Goal: Obtain resource: Download file/media

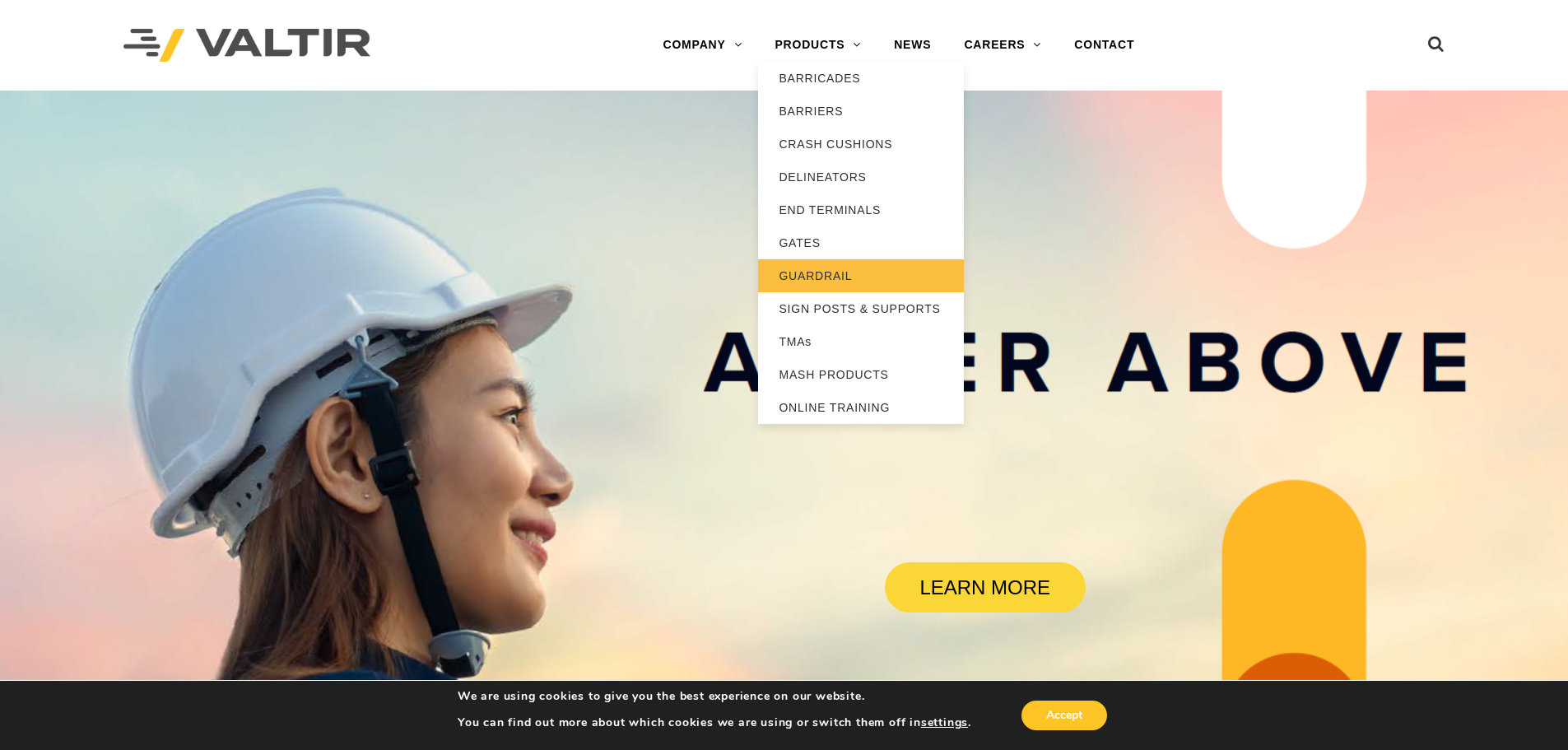
click at [824, 275] on link "GUARDRAIL" at bounding box center [861, 275] width 206 height 33
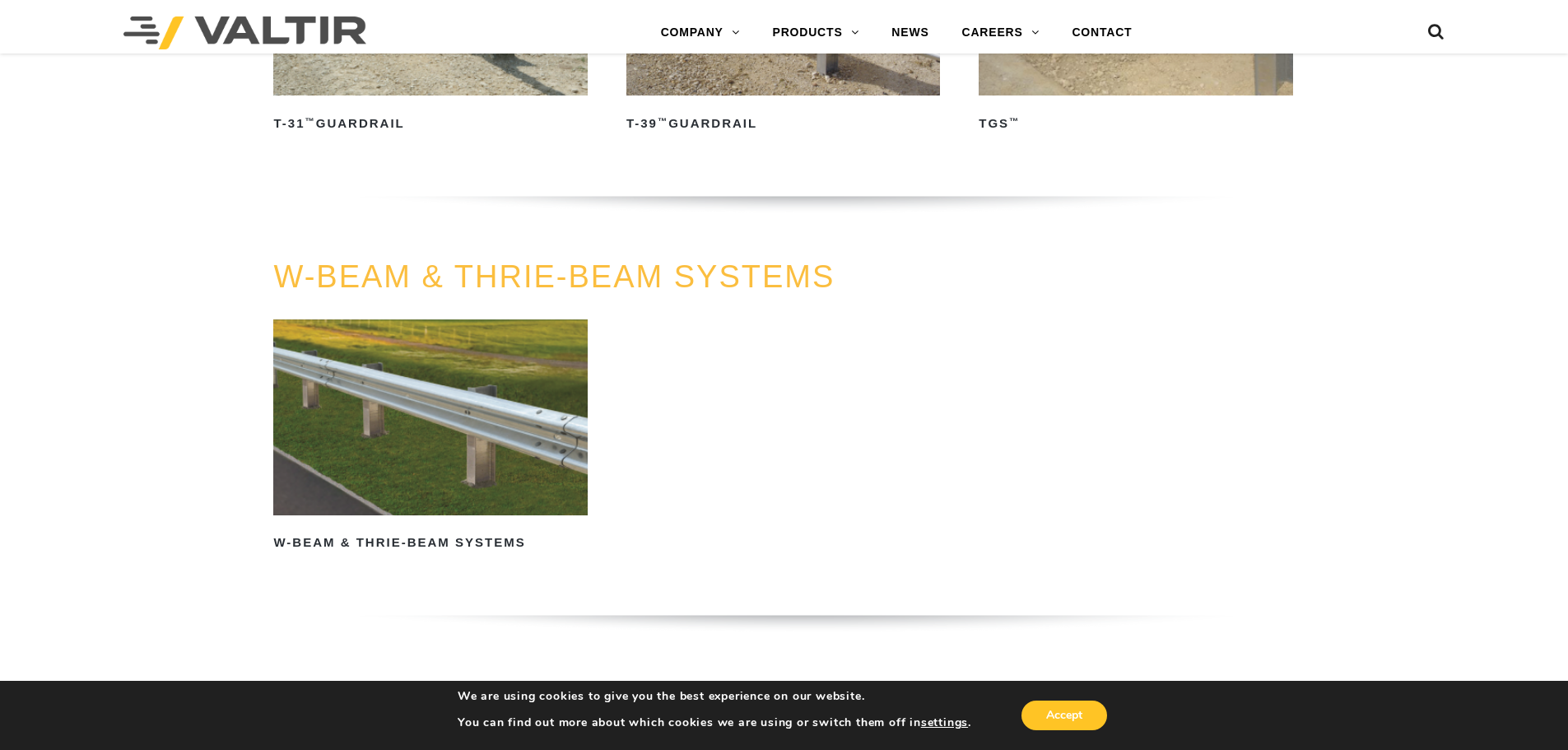
scroll to position [906, 0]
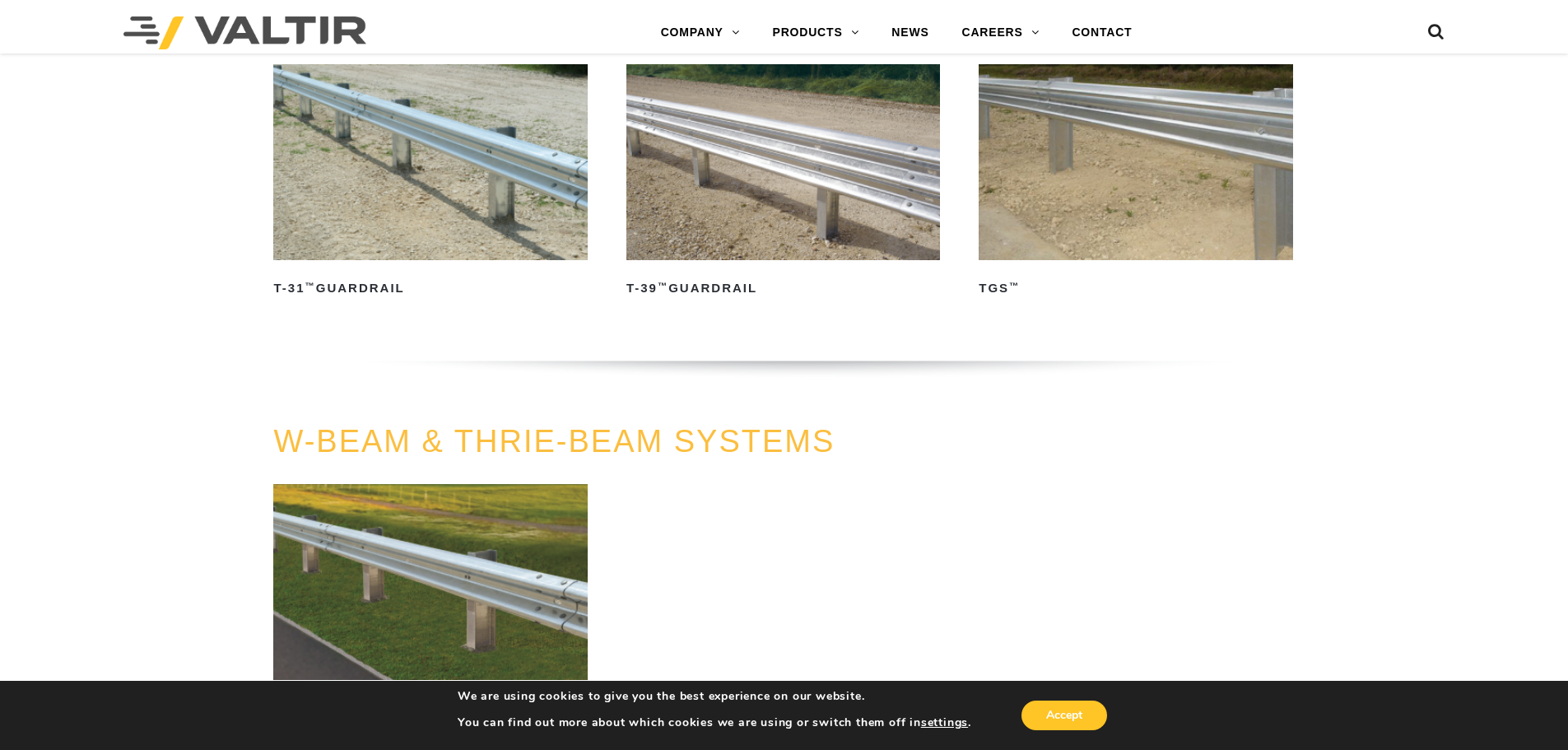
click at [804, 179] on img at bounding box center [783, 163] width 314 height 196
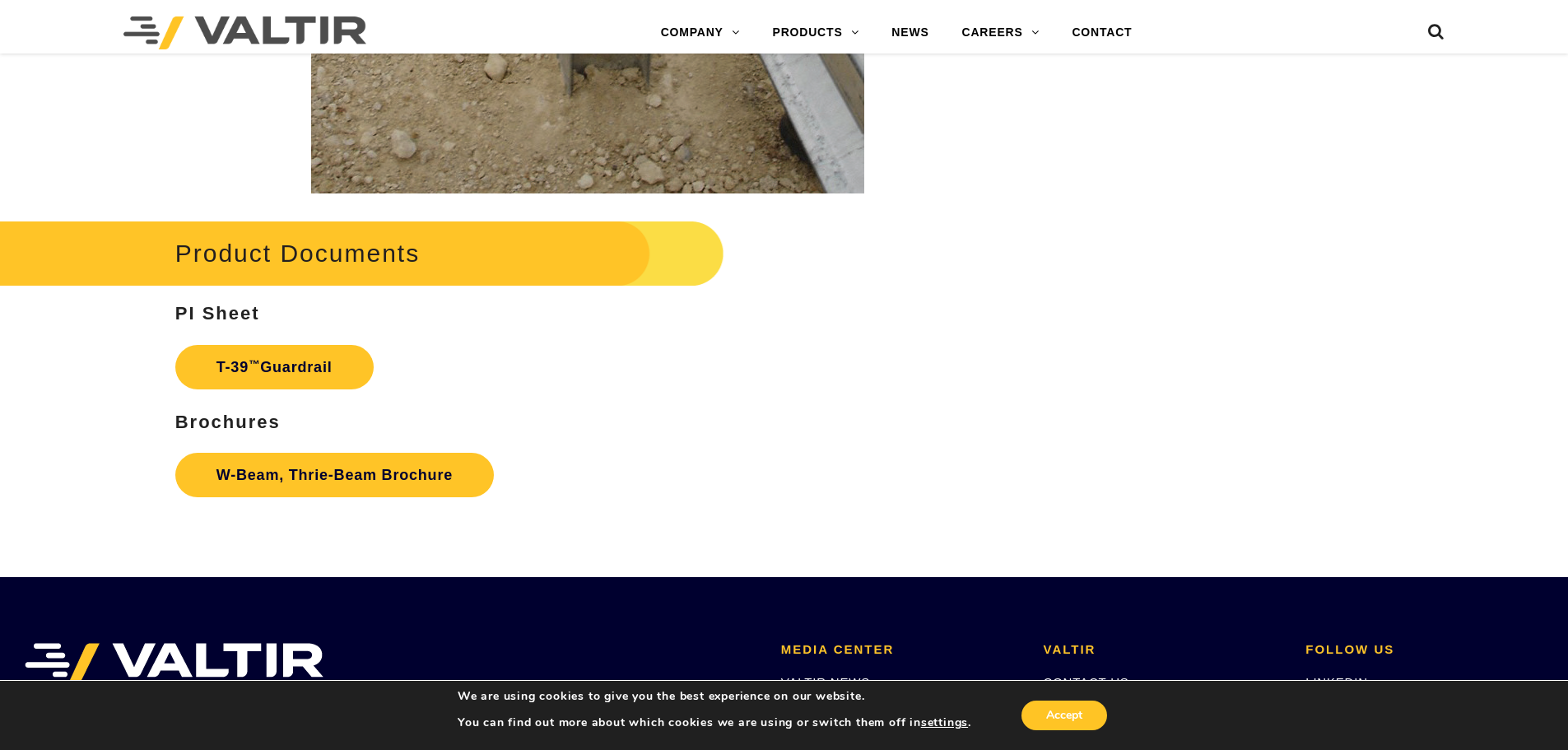
scroll to position [2882, 0]
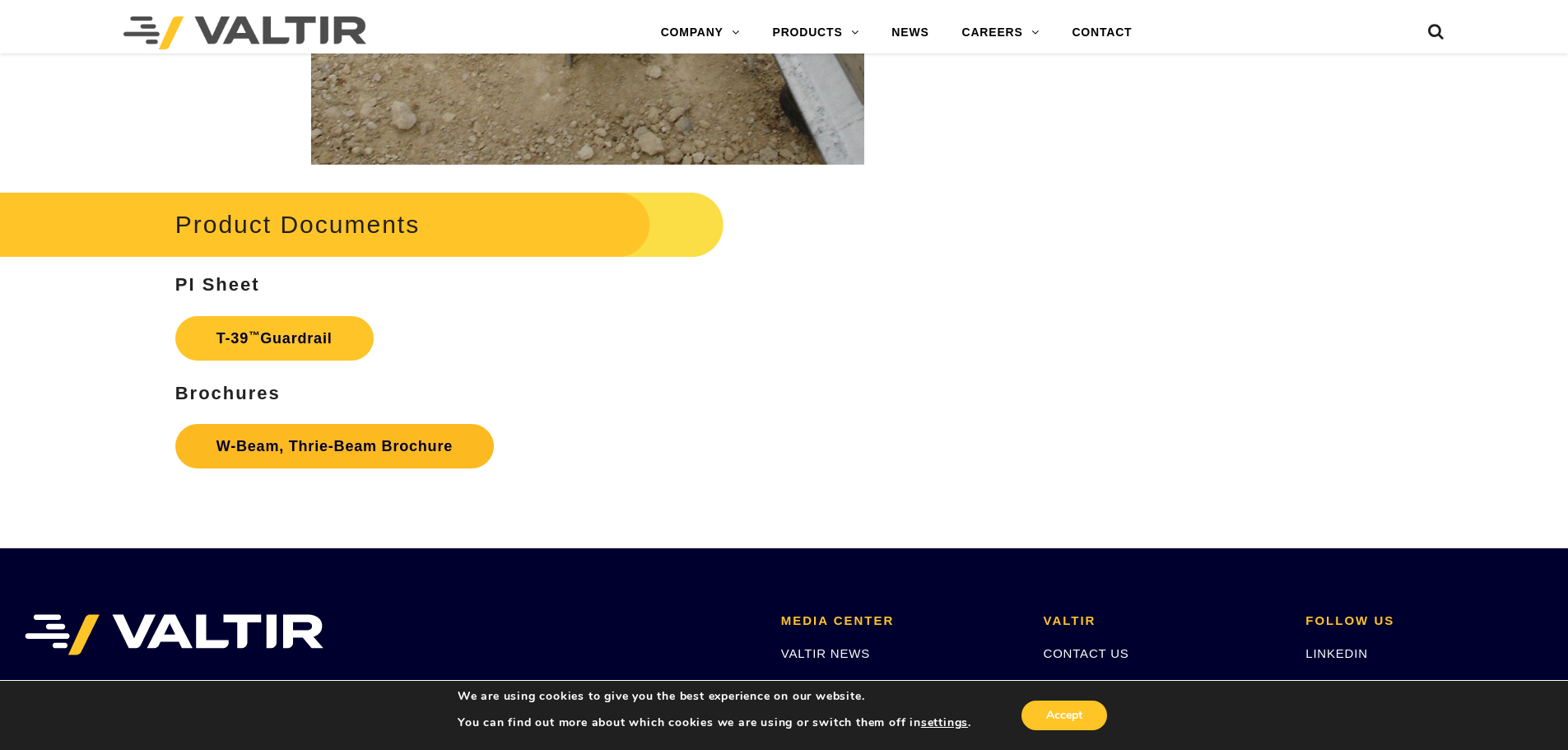
click at [347, 441] on link "W-Beam, Thrie-Beam Brochure" at bounding box center [334, 446] width 319 height 44
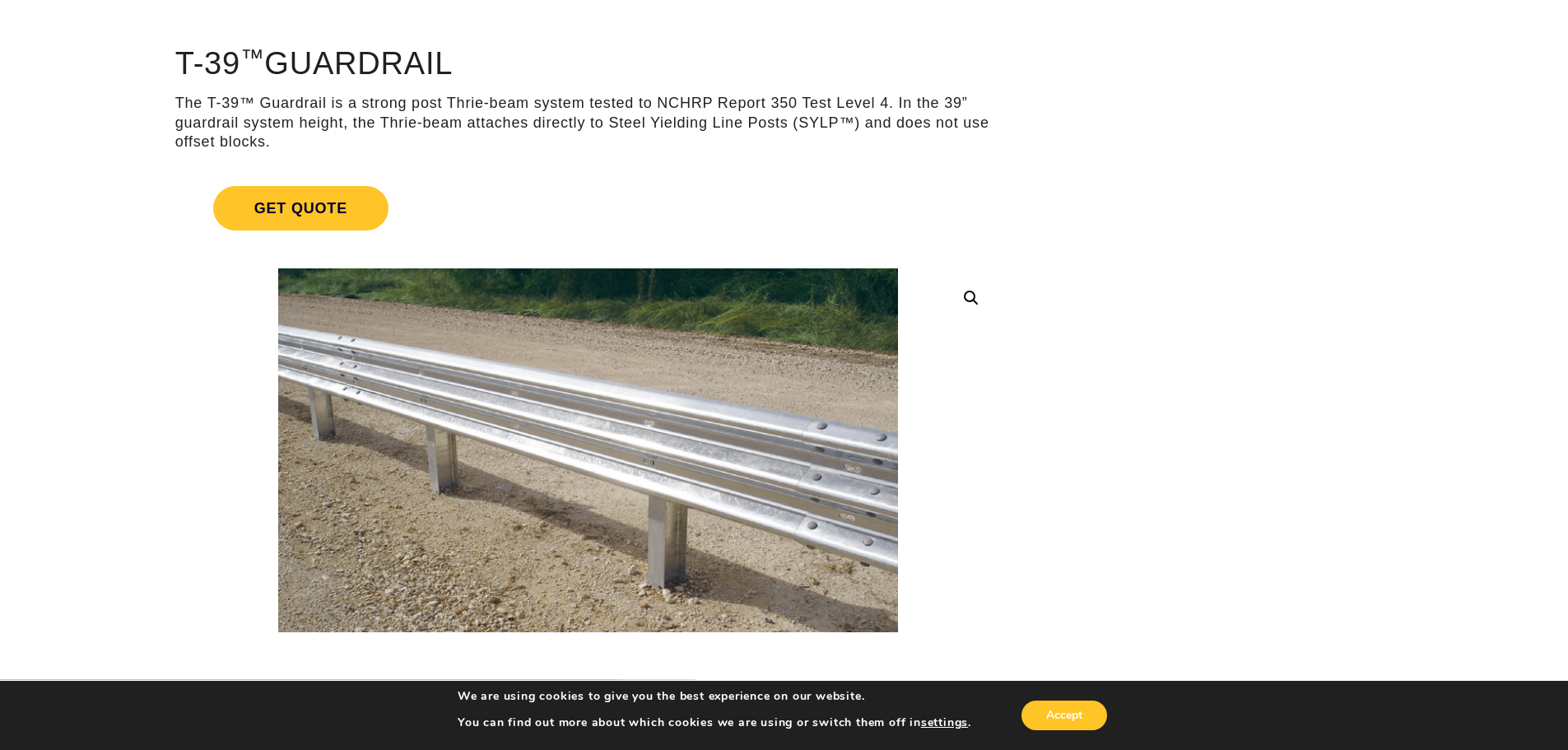
scroll to position [0, 0]
